Goal: Use online tool/utility

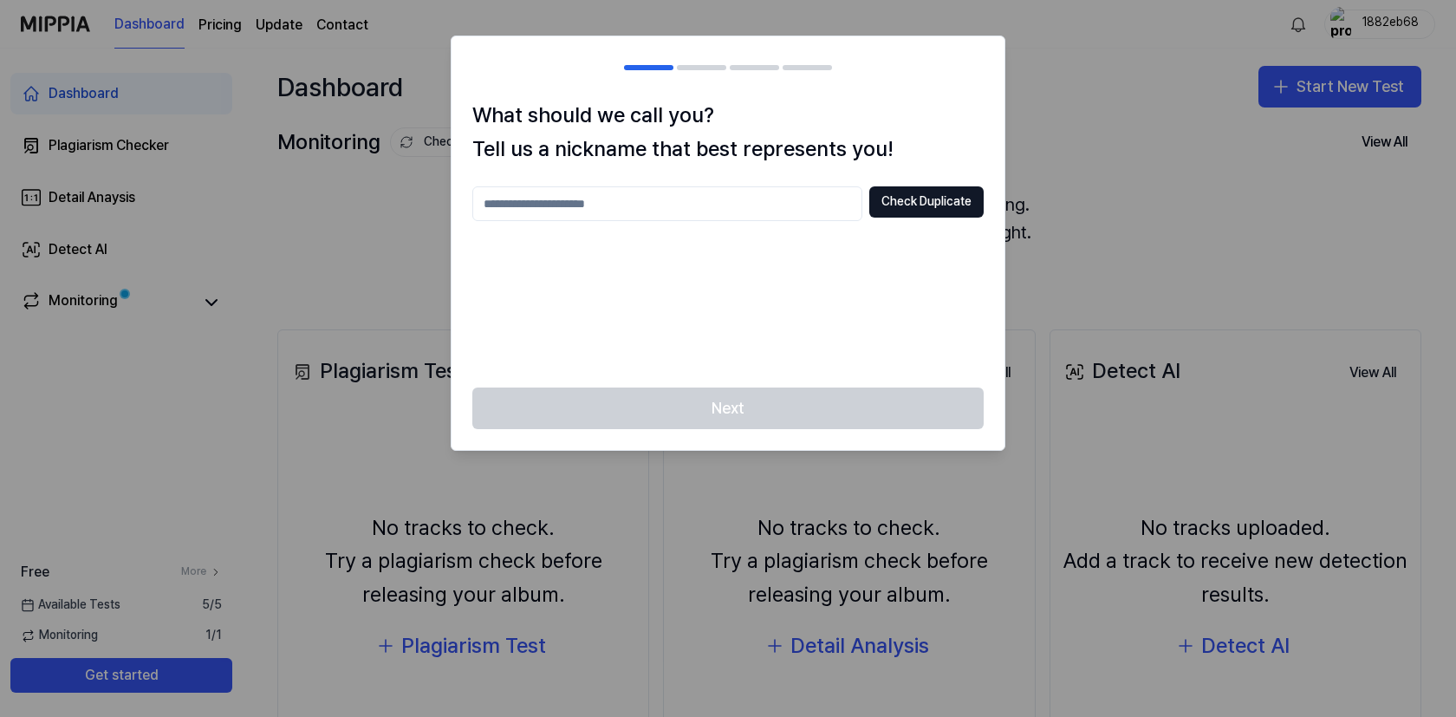
click at [1051, 216] on div at bounding box center [728, 358] width 1456 height 717
click at [707, 201] on input "text" at bounding box center [667, 203] width 390 height 35
click at [804, 212] on input "****" at bounding box center [667, 203] width 390 height 35
type input "**********"
click at [944, 192] on button "Check Duplicate" at bounding box center [926, 201] width 114 height 31
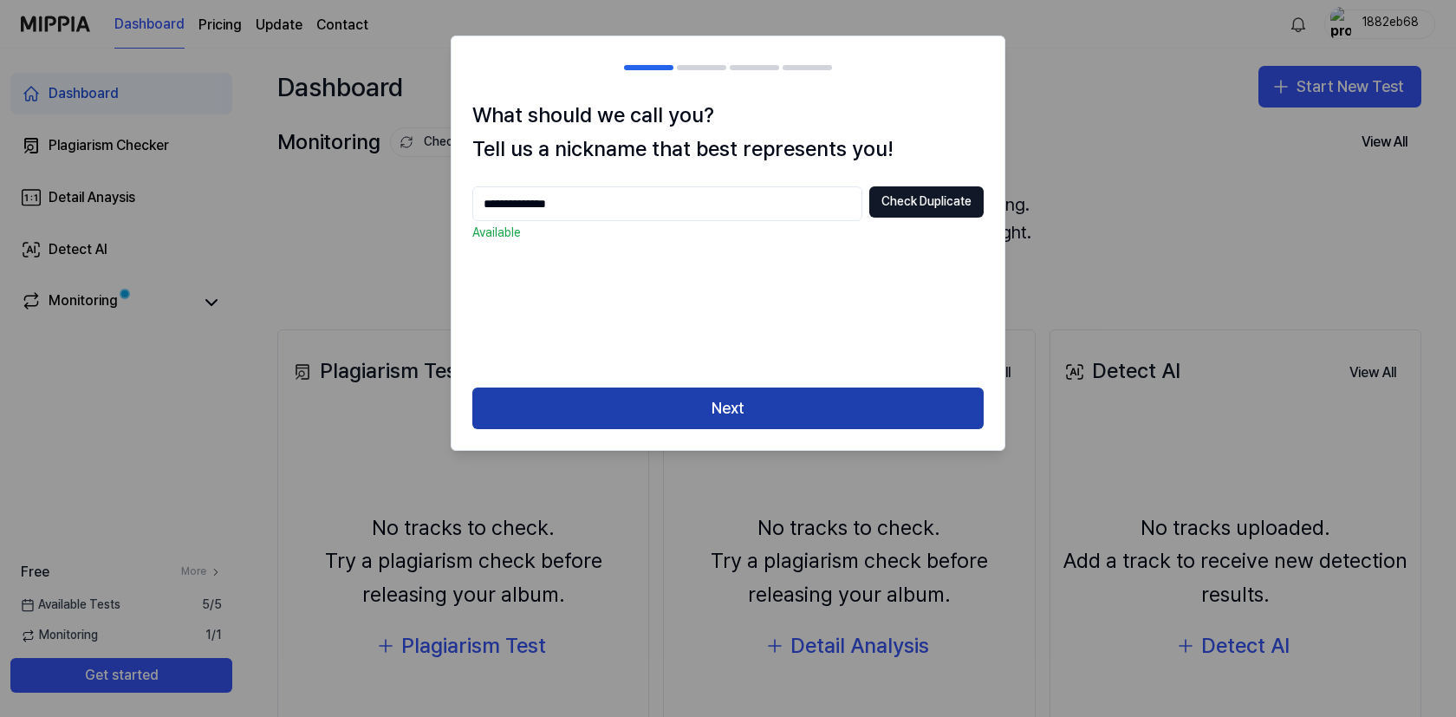
click at [648, 410] on button "Next" at bounding box center [727, 408] width 511 height 42
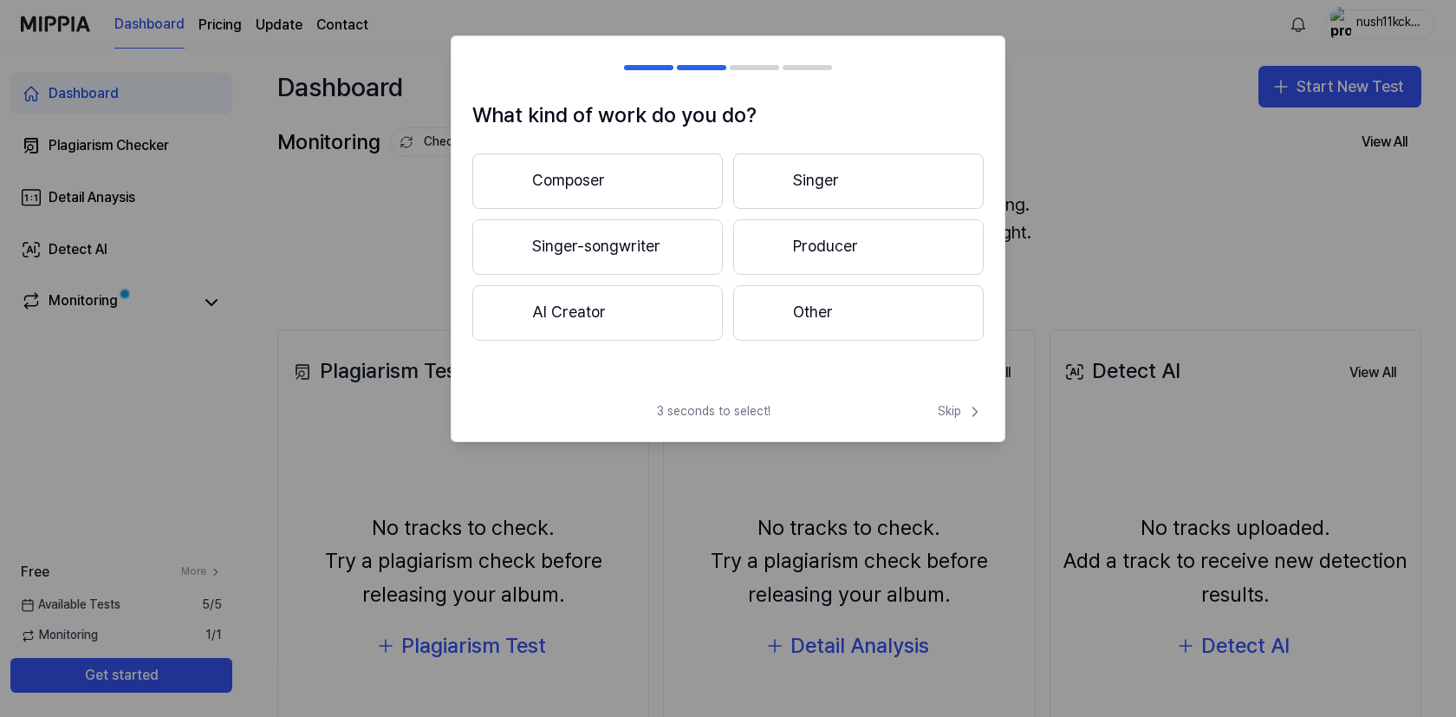
click at [647, 313] on button "AI Creator" at bounding box center [597, 312] width 251 height 55
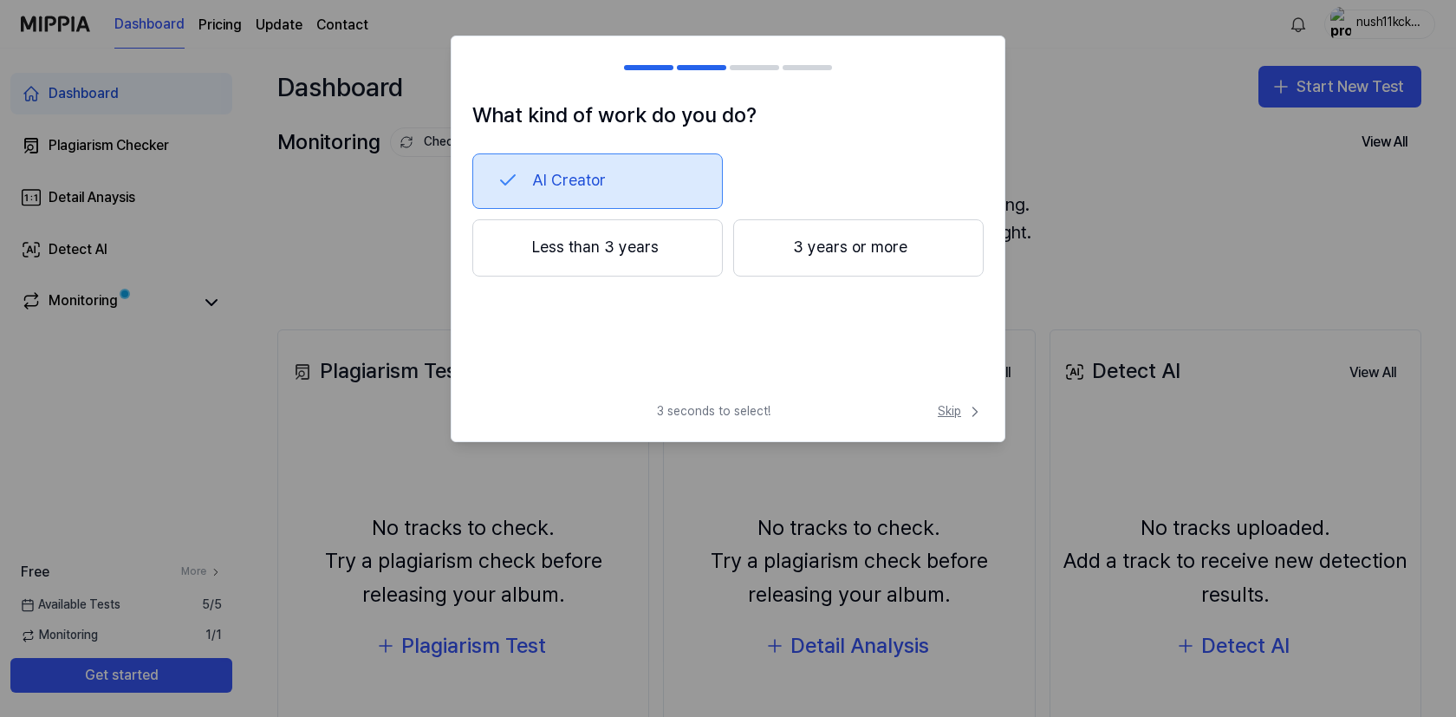
click at [960, 413] on span "Skip" at bounding box center [961, 411] width 46 height 17
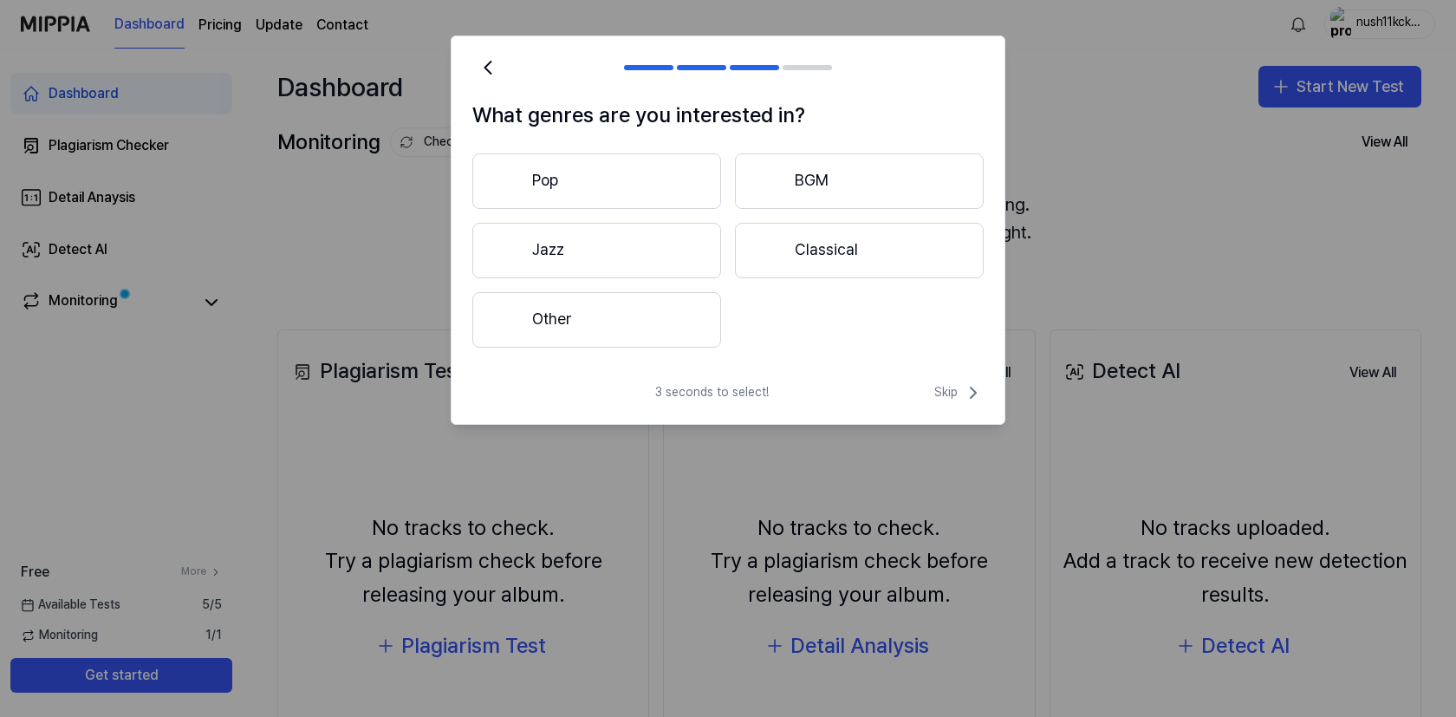
click at [960, 413] on div "3 seconds to select! Skip" at bounding box center [728, 403] width 553 height 42
click at [954, 398] on span "Skip" at bounding box center [958, 392] width 49 height 21
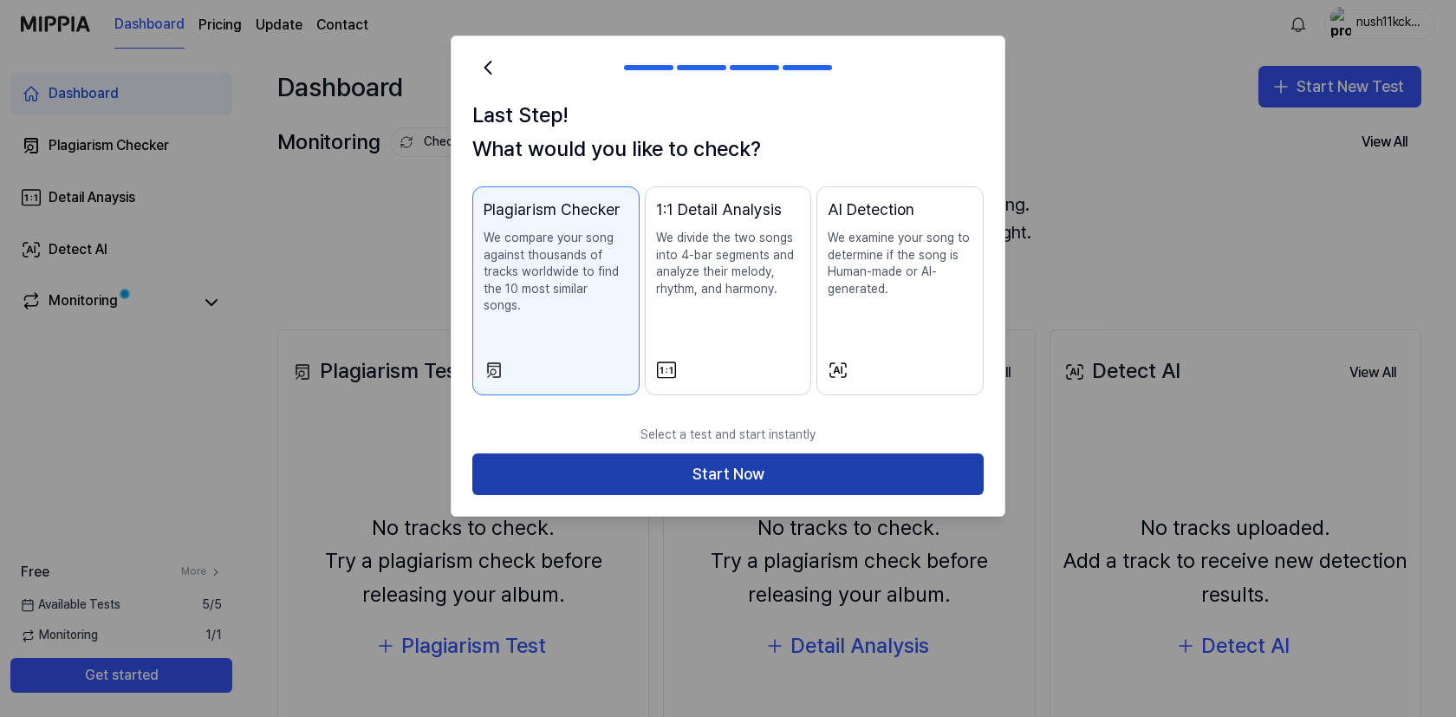
click at [863, 466] on button "Start Now" at bounding box center [727, 474] width 511 height 42
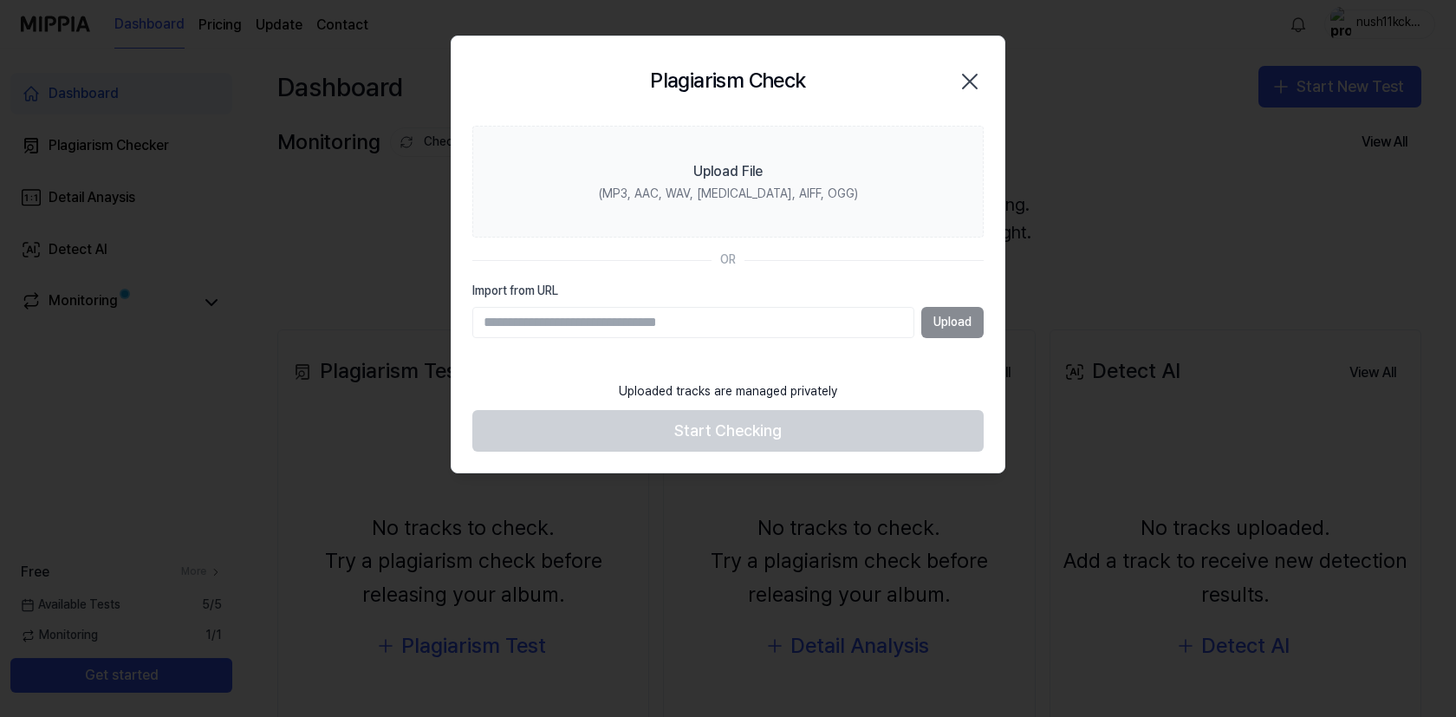
click at [964, 73] on icon "button" at bounding box center [970, 82] width 28 height 28
